Goal: Transaction & Acquisition: Subscribe to service/newsletter

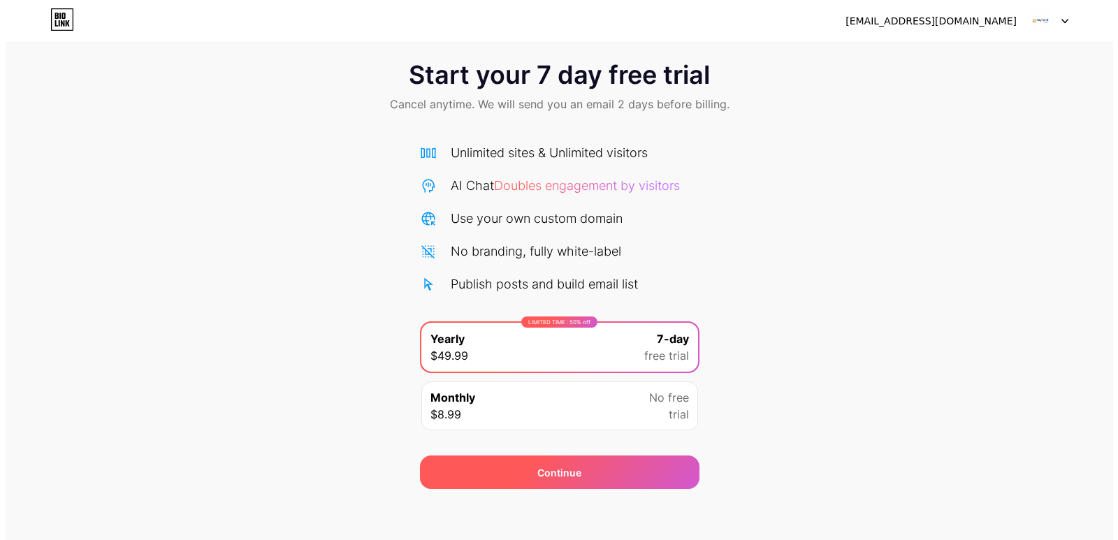
scroll to position [22, 0]
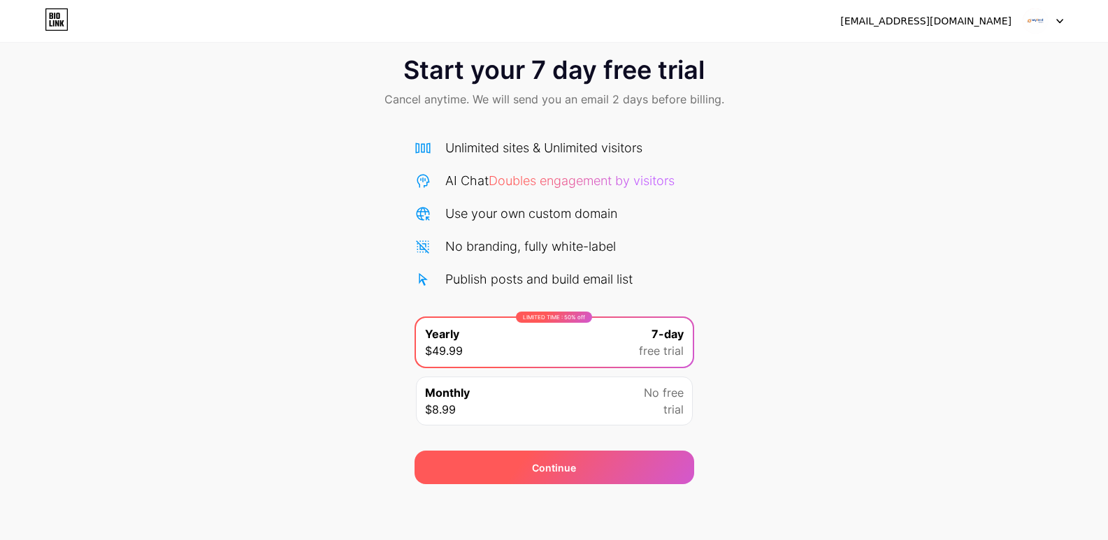
click at [561, 465] on div "Continue" at bounding box center [554, 467] width 44 height 15
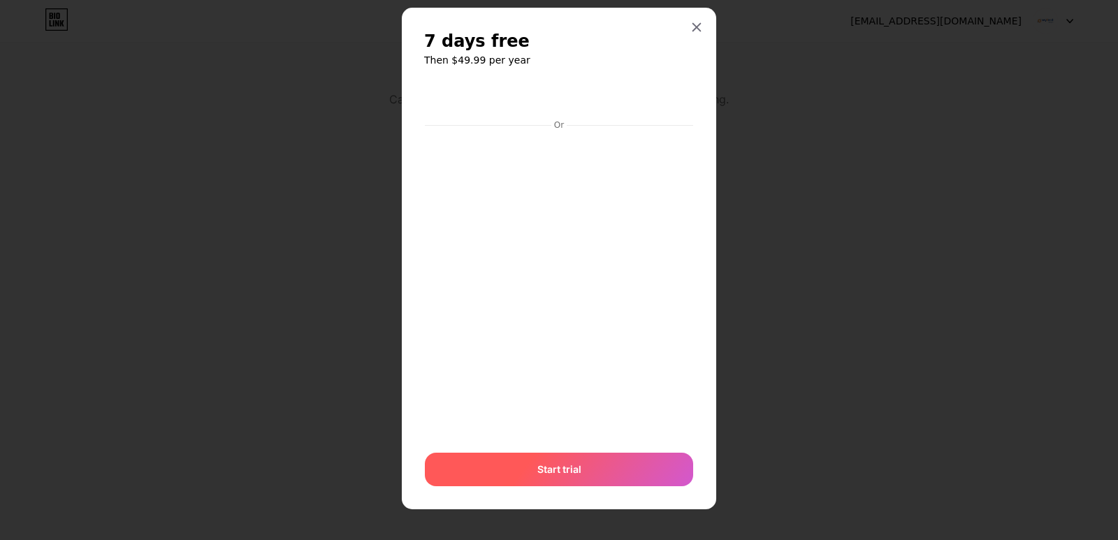
click at [578, 477] on div "Start trial" at bounding box center [559, 470] width 268 height 34
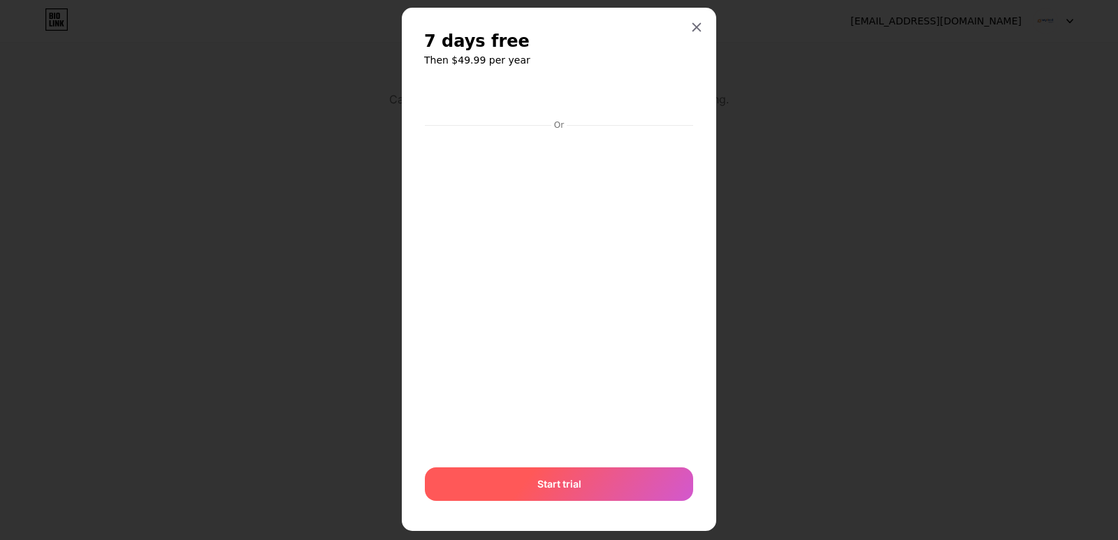
scroll to position [43, 0]
